Goal: Task Accomplishment & Management: Use online tool/utility

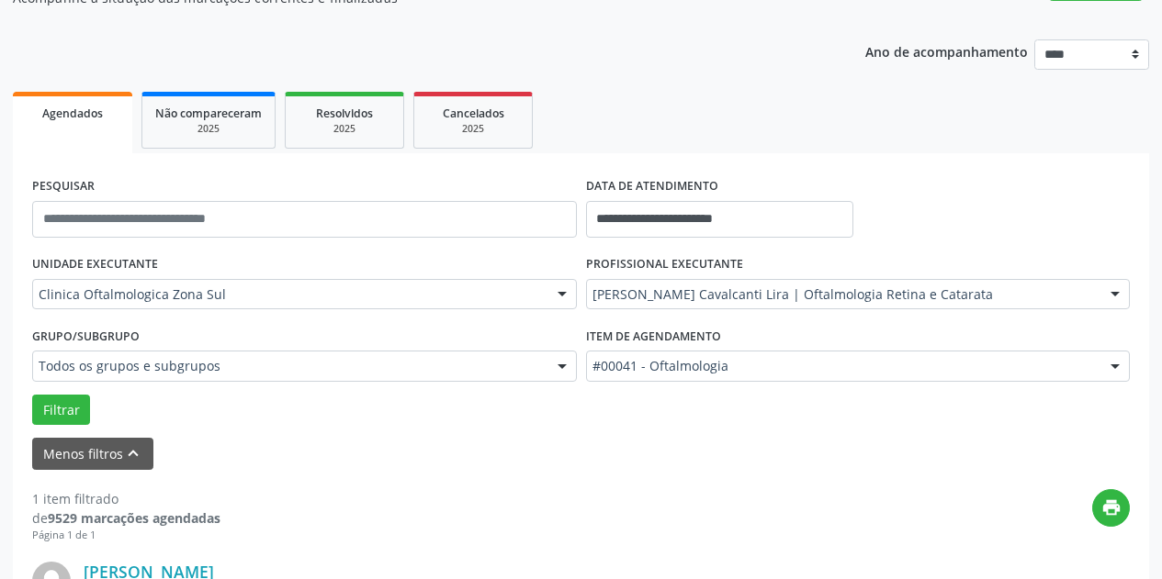
scroll to position [184, 0]
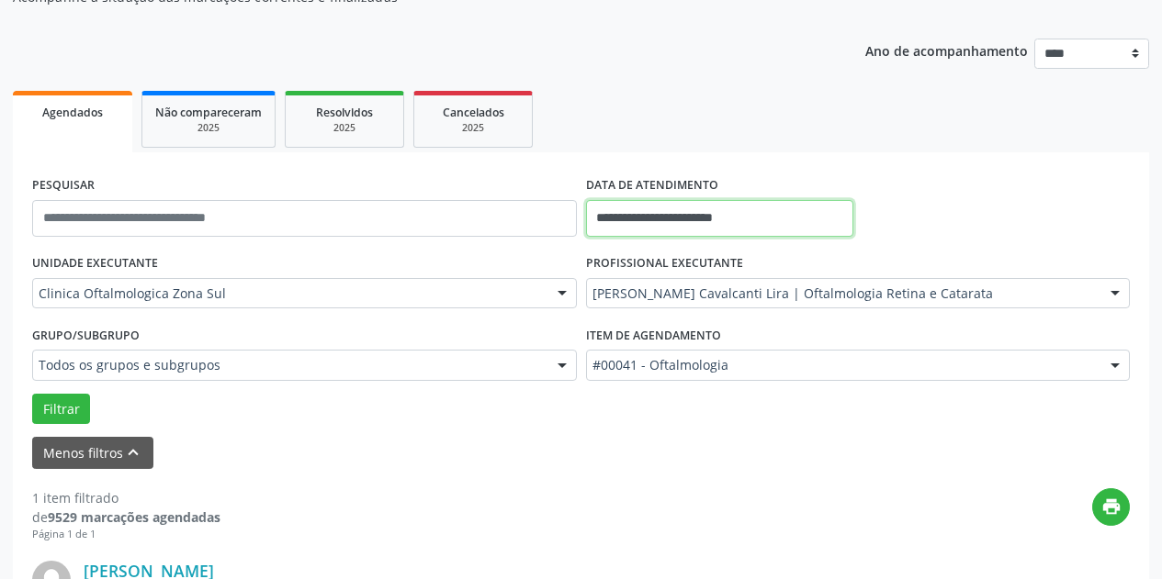
click at [816, 223] on input "**********" at bounding box center [719, 218] width 267 height 37
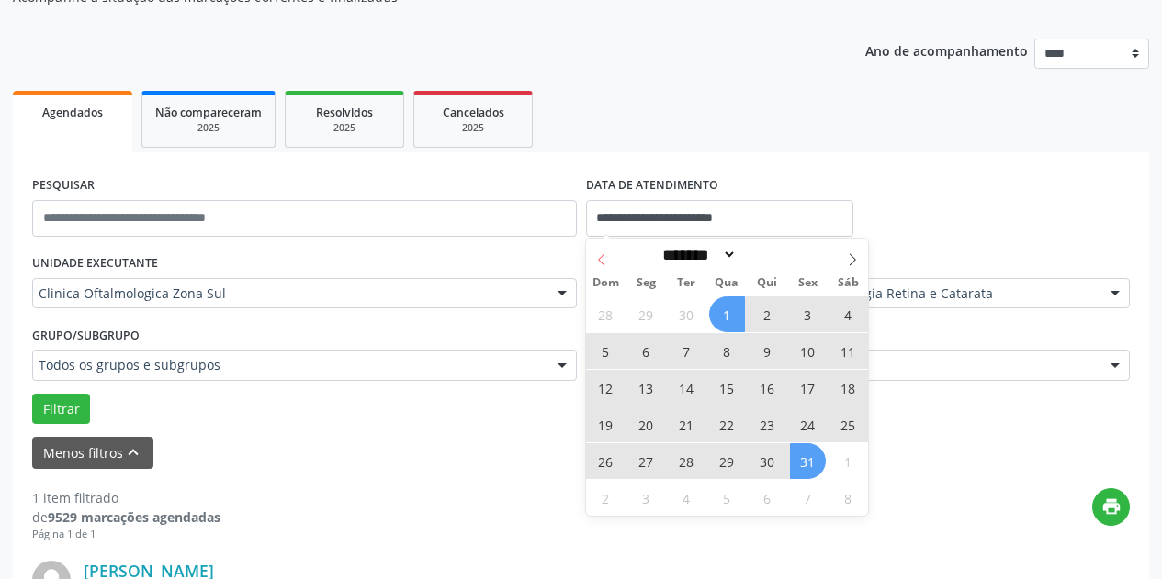
click at [599, 252] on span at bounding box center [601, 254] width 31 height 31
select select "*"
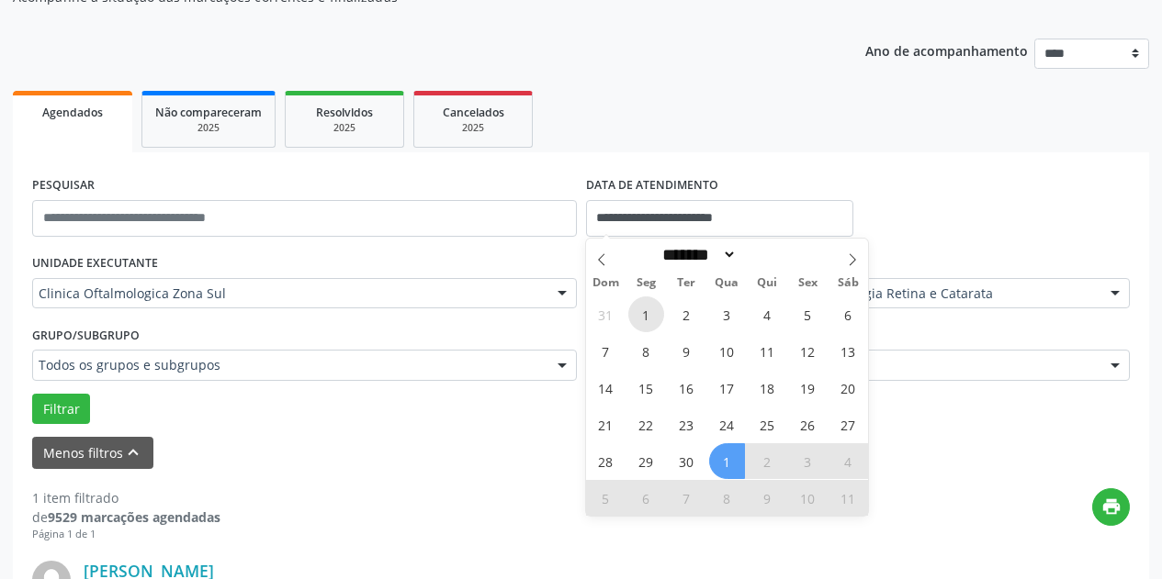
click at [639, 307] on span "1" at bounding box center [646, 315] width 36 height 36
type input "**********"
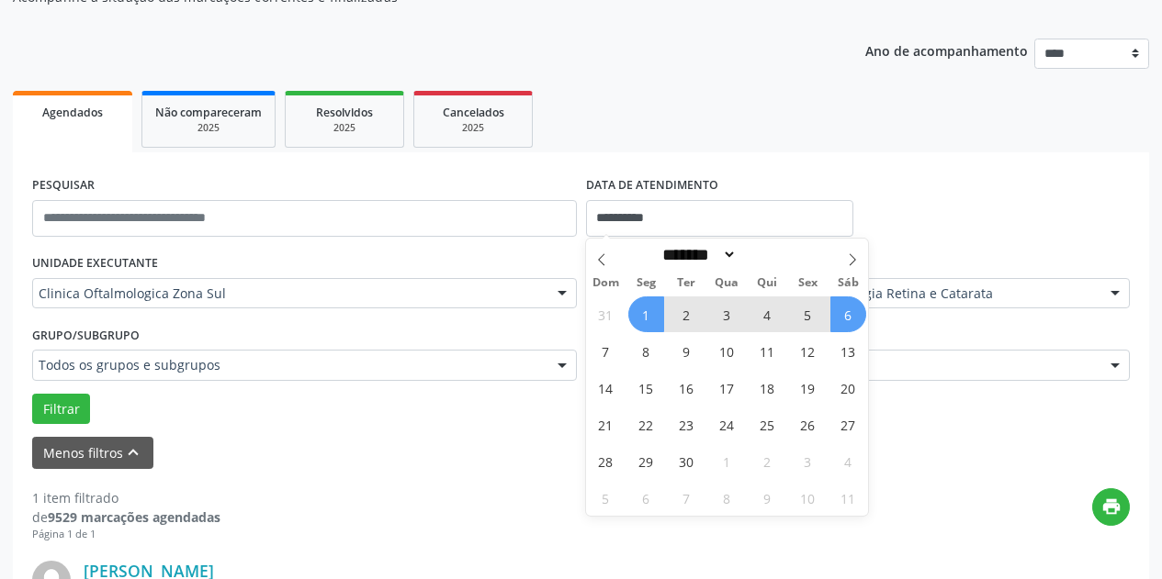
click at [851, 312] on span "6" at bounding box center [848, 315] width 36 height 36
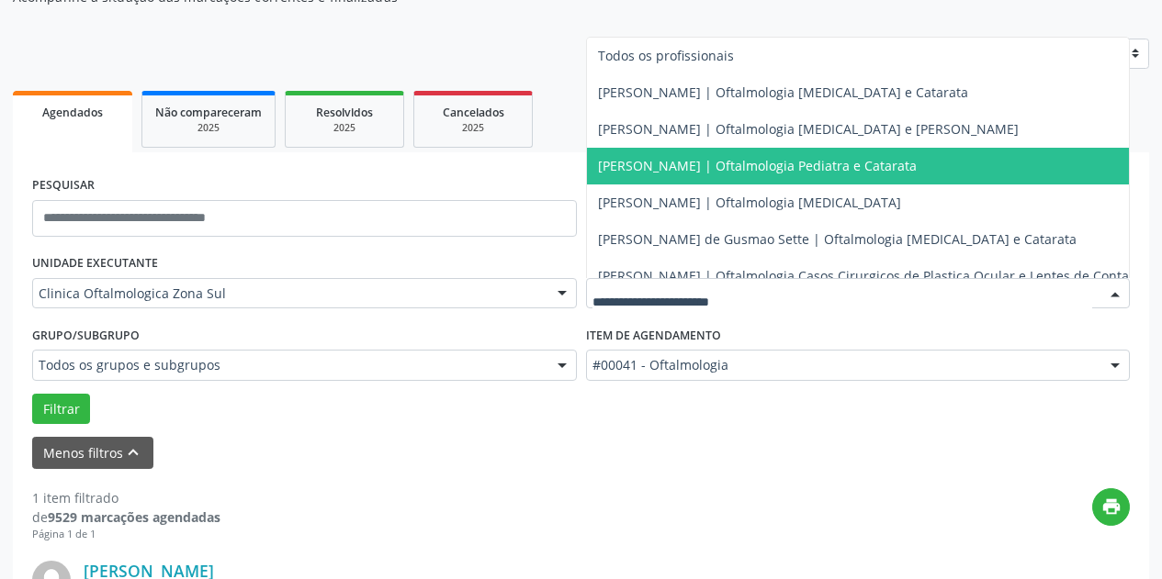
click at [733, 154] on span "[PERSON_NAME] | Oftalmologia Pediatra e Catarata" at bounding box center [869, 166] width 565 height 37
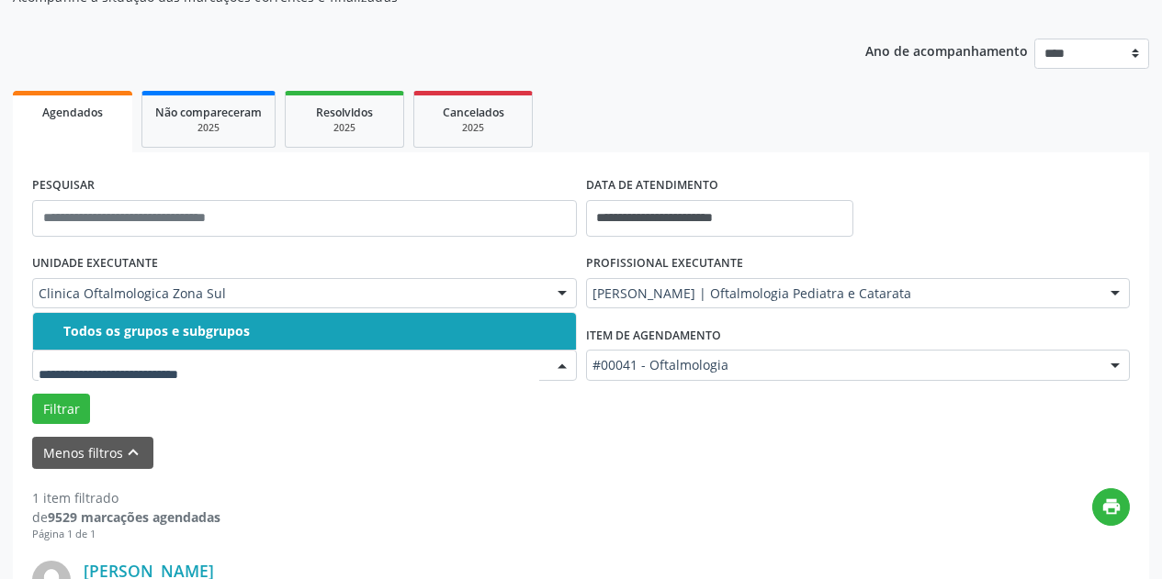
click at [221, 338] on div "Todos os grupos e subgrupos" at bounding box center [313, 331] width 501 height 15
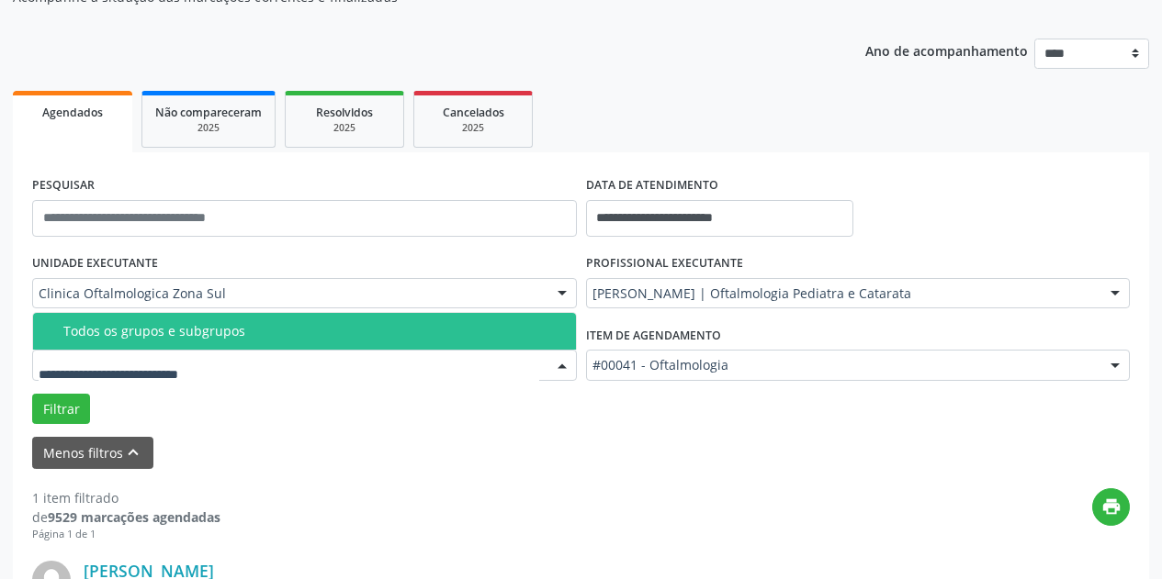
drag, startPoint x: 191, startPoint y: 326, endPoint x: 181, endPoint y: 323, distance: 10.5
click at [185, 324] on div "Todos os grupos e subgrupos" at bounding box center [313, 331] width 501 height 15
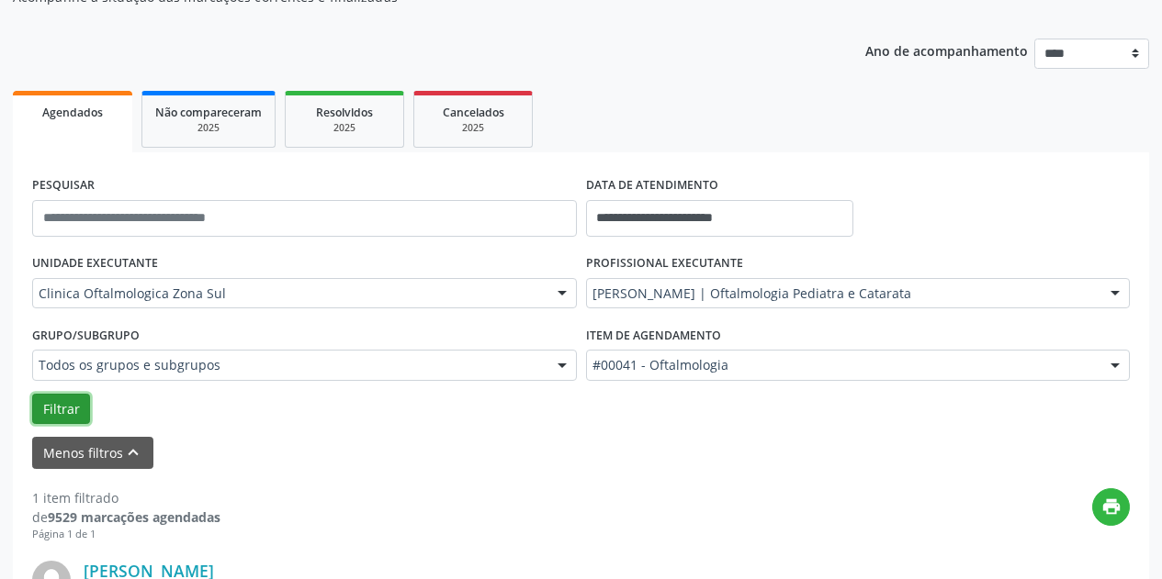
click at [62, 405] on button "Filtrar" at bounding box center [61, 409] width 58 height 31
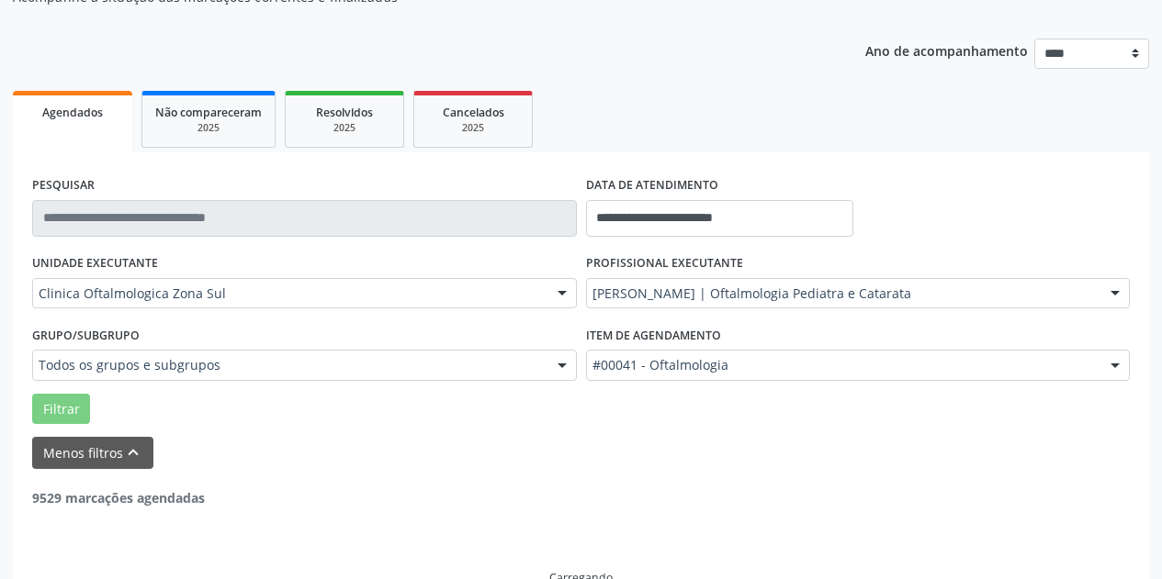
scroll to position [163, 0]
